Goal: Task Accomplishment & Management: Manage account settings

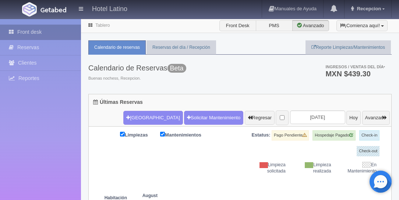
click at [33, 32] on link "Front desk" at bounding box center [40, 32] width 81 height 15
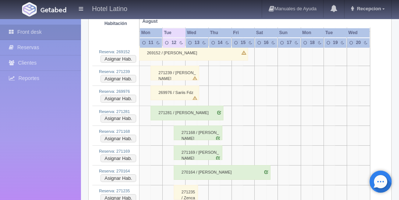
scroll to position [483, 0]
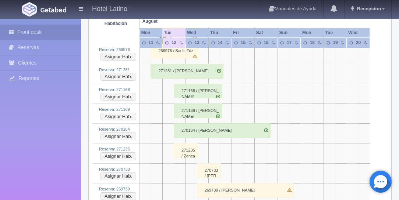
click at [182, 146] on div "271235 / Zencalt [PERSON_NAME]" at bounding box center [186, 150] width 24 height 15
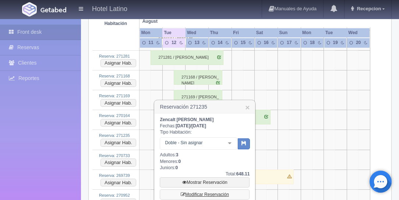
scroll to position [504, 0]
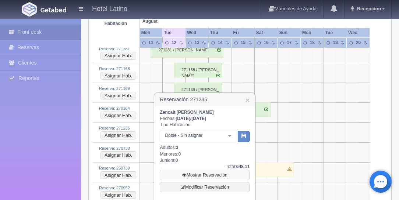
click at [202, 175] on link "Mostrar Reservación" at bounding box center [205, 175] width 90 height 10
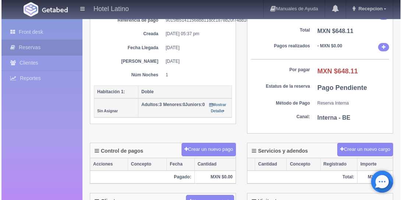
scroll to position [105, 0]
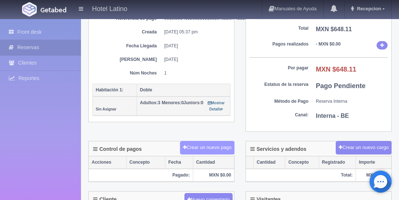
click at [210, 147] on button "Crear un nuevo pago" at bounding box center [207, 148] width 54 height 14
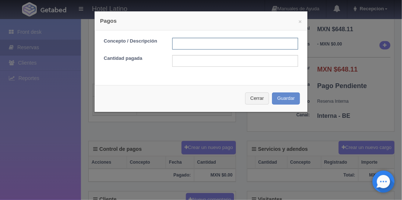
click at [189, 45] on input "text" at bounding box center [235, 44] width 126 height 12
type input "229"
click at [189, 59] on input "text" at bounding box center [235, 61] width 126 height 12
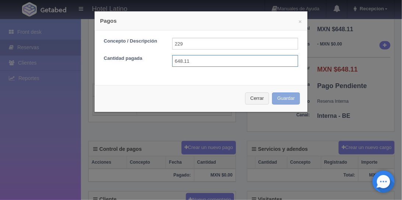
type input "648.11"
click at [283, 98] on button "Guardar" at bounding box center [286, 99] width 28 height 12
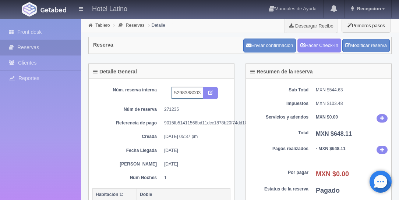
click at [199, 92] on input "5298388003 Booking" at bounding box center [187, 93] width 32 height 12
type input "5298388003 Booking 229"
click at [210, 92] on icon "submit" at bounding box center [210, 92] width 5 height 5
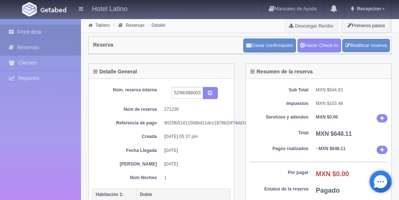
click at [31, 30] on link "Front desk" at bounding box center [40, 32] width 81 height 15
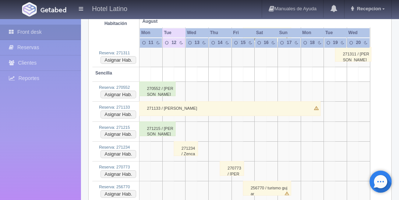
scroll to position [1345, 0]
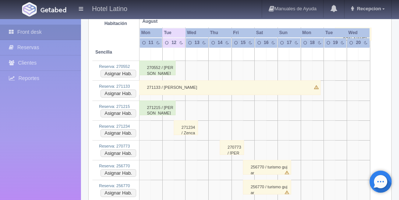
click at [185, 121] on div "271234 / Zencalt [PERSON_NAME]" at bounding box center [186, 128] width 24 height 15
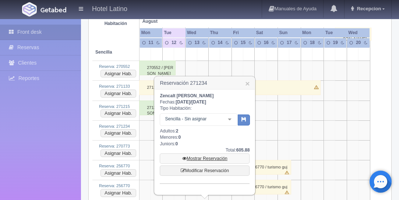
click at [204, 158] on link "Mostrar Reservación" at bounding box center [205, 159] width 90 height 10
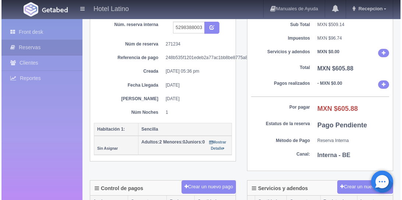
scroll to position [84, 0]
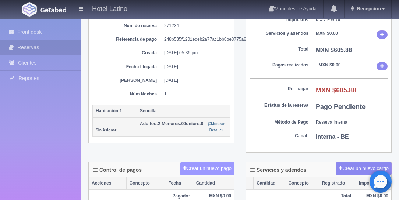
click at [212, 163] on button "Crear un nuevo pago" at bounding box center [207, 169] width 54 height 14
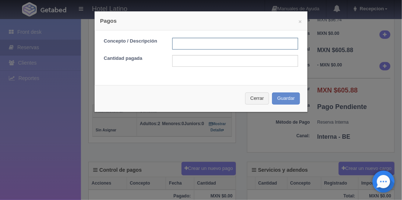
click at [213, 43] on input "text" at bounding box center [235, 44] width 126 height 12
type input "222"
click at [219, 61] on input "text" at bounding box center [235, 61] width 126 height 12
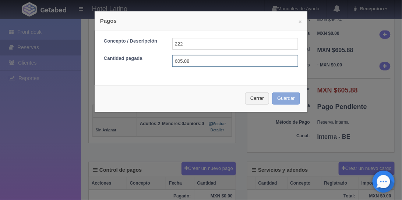
type input "605.88"
click at [283, 96] on button "Guardar" at bounding box center [286, 99] width 28 height 12
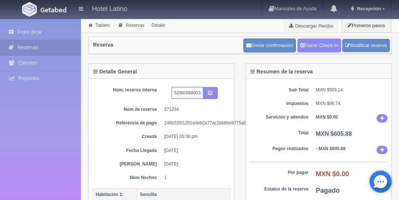
click at [200, 93] on input "5298388003 Booking" at bounding box center [187, 93] width 32 height 12
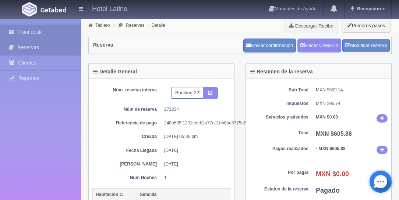
type input "5298388003 Booking 222"
click at [28, 33] on link "Front desk" at bounding box center [40, 32] width 81 height 15
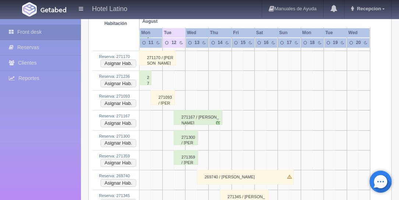
scroll to position [1099, 0]
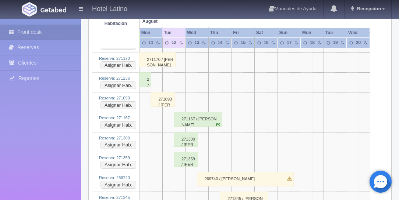
click at [188, 112] on div "271167 / Luis Alejandro Salas Cruz" at bounding box center [198, 119] width 48 height 15
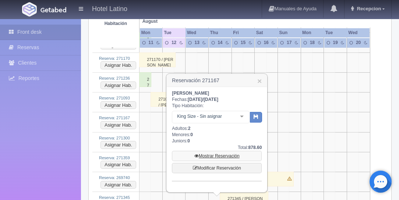
click at [208, 155] on link "Mostrar Reservación" at bounding box center [217, 156] width 90 height 10
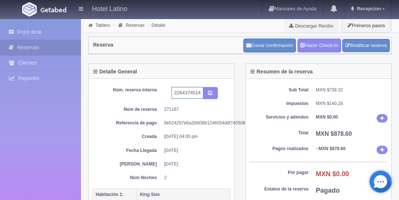
click at [201, 94] on input "2264374514 Expedia" at bounding box center [187, 93] width 32 height 12
click at [200, 91] on input "2264374514 Expedia" at bounding box center [187, 93] width 32 height 12
type input "2264374514 Expedia 328"
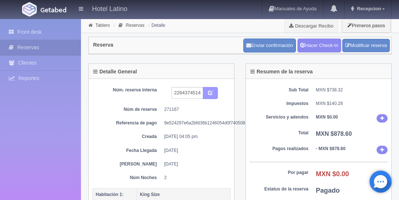
click at [206, 88] on button "submit" at bounding box center [210, 93] width 15 height 13
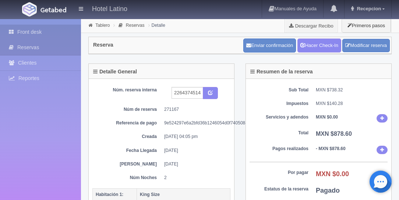
click at [29, 31] on link "Front desk" at bounding box center [40, 32] width 81 height 15
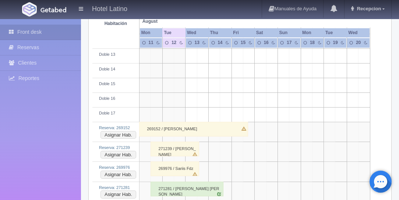
scroll to position [420, 0]
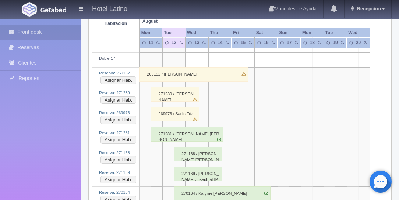
click at [195, 168] on div "271169 / Cruz Josephfat De Lira De Loera" at bounding box center [198, 174] width 48 height 15
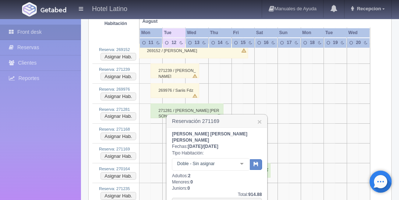
scroll to position [462, 0]
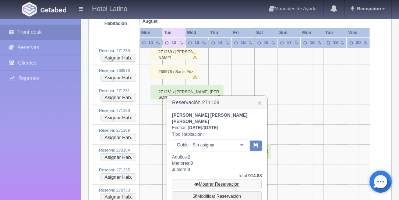
click at [207, 179] on link "Mostrar Reservación" at bounding box center [217, 184] width 90 height 10
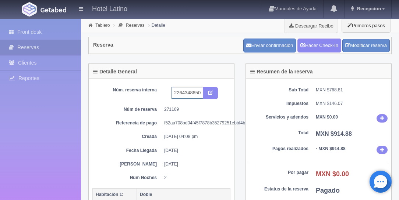
click at [200, 92] on input "2264348650 Expedia" at bounding box center [187, 93] width 32 height 12
type input "2264348650 Expedia 329"
click at [209, 90] on icon "submit" at bounding box center [210, 92] width 5 height 5
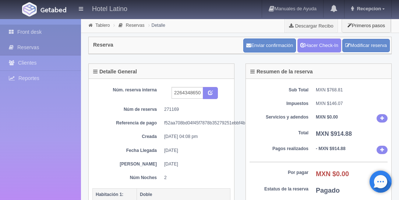
click at [24, 33] on link "Front desk" at bounding box center [40, 32] width 81 height 15
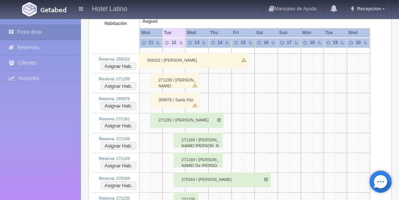
scroll to position [441, 0]
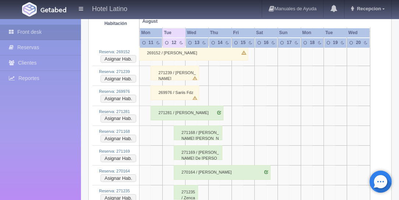
click at [189, 130] on div "271168 / Josefina De Loera Leyva" at bounding box center [198, 133] width 48 height 15
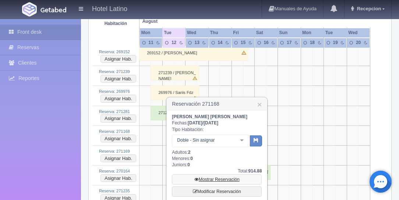
click at [209, 178] on link "Mostrar Reservación" at bounding box center [217, 180] width 90 height 10
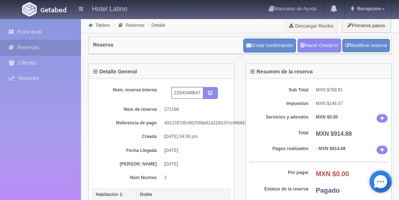
click at [200, 92] on input "2264348647 Expedia" at bounding box center [187, 93] width 32 height 12
type input "2264348647 Expedia 331"
click at [209, 91] on icon "submit" at bounding box center [210, 92] width 5 height 5
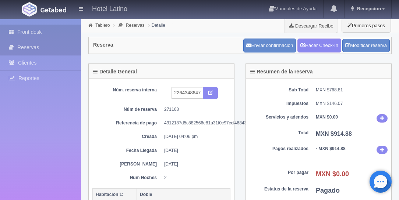
click at [28, 30] on link "Front desk" at bounding box center [40, 32] width 81 height 15
